Goal: Task Accomplishment & Management: Manage account settings

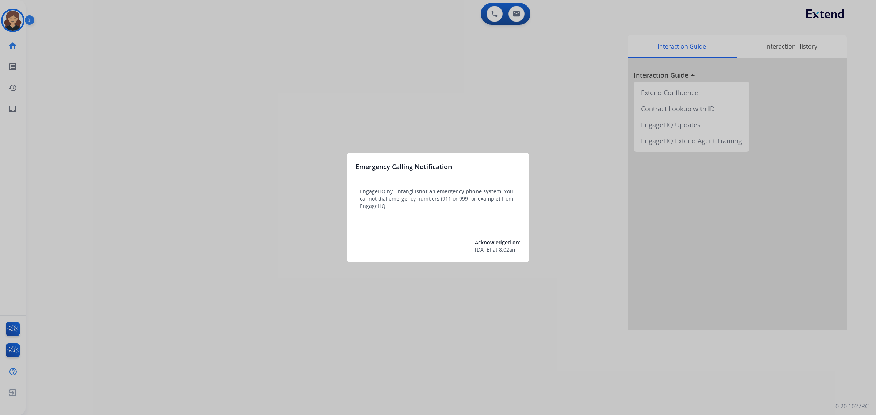
click at [183, 113] on div at bounding box center [438, 207] width 876 height 415
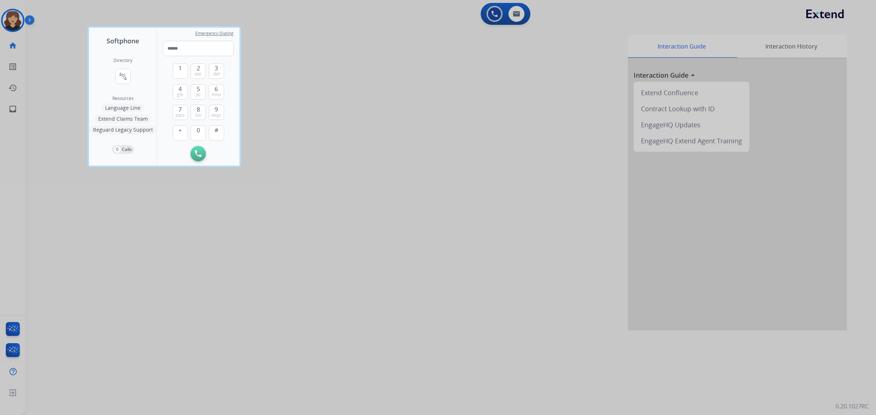
click at [11, 111] on div at bounding box center [438, 207] width 876 height 415
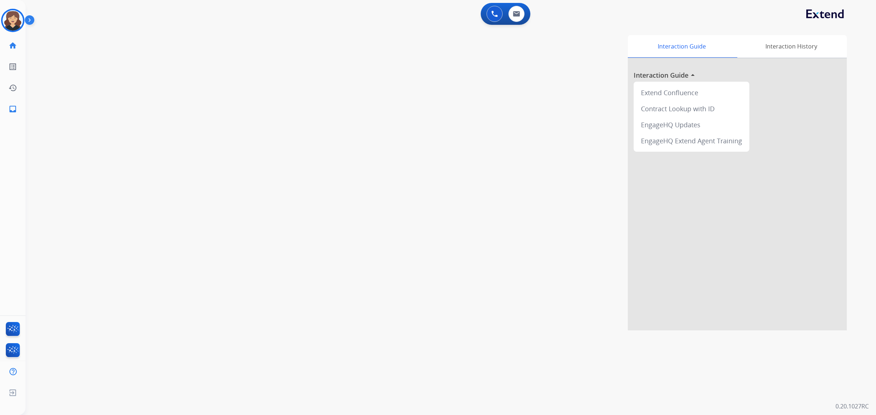
click at [11, 111] on mat-icon "inbox" at bounding box center [12, 109] width 9 height 9
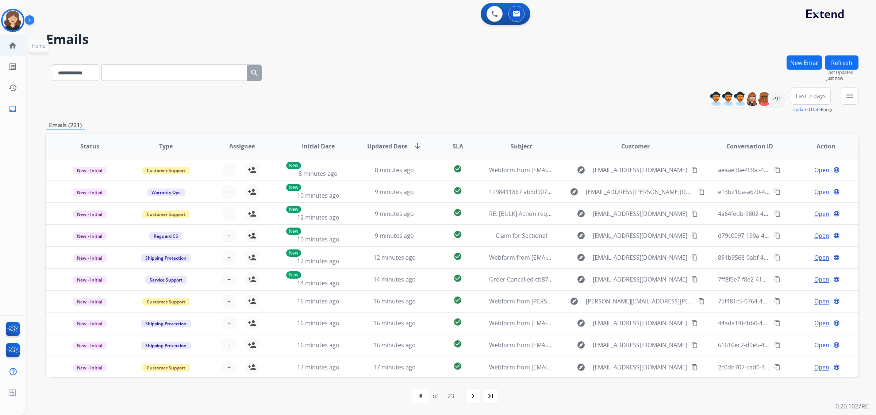
drag, startPoint x: 8, startPoint y: 22, endPoint x: 29, endPoint y: 43, distance: 29.2
click at [8, 22] on img at bounding box center [13, 20] width 20 height 20
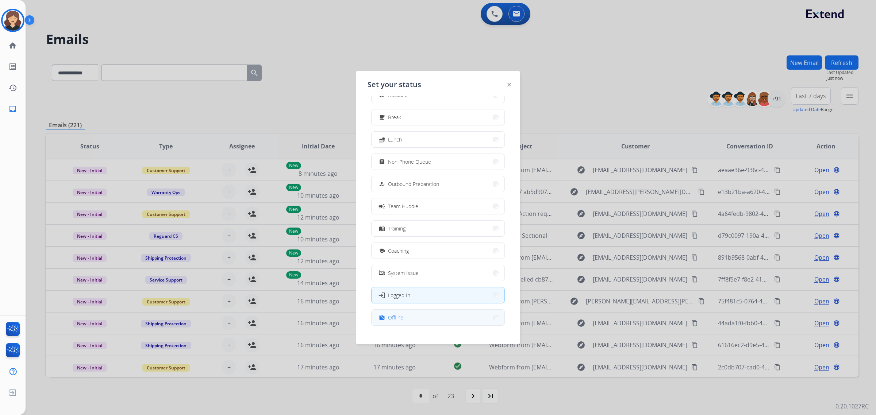
scroll to position [24, 0]
click at [409, 312] on button "work_off Offline" at bounding box center [437, 309] width 133 height 16
